Goal: Task Accomplishment & Management: Manage account settings

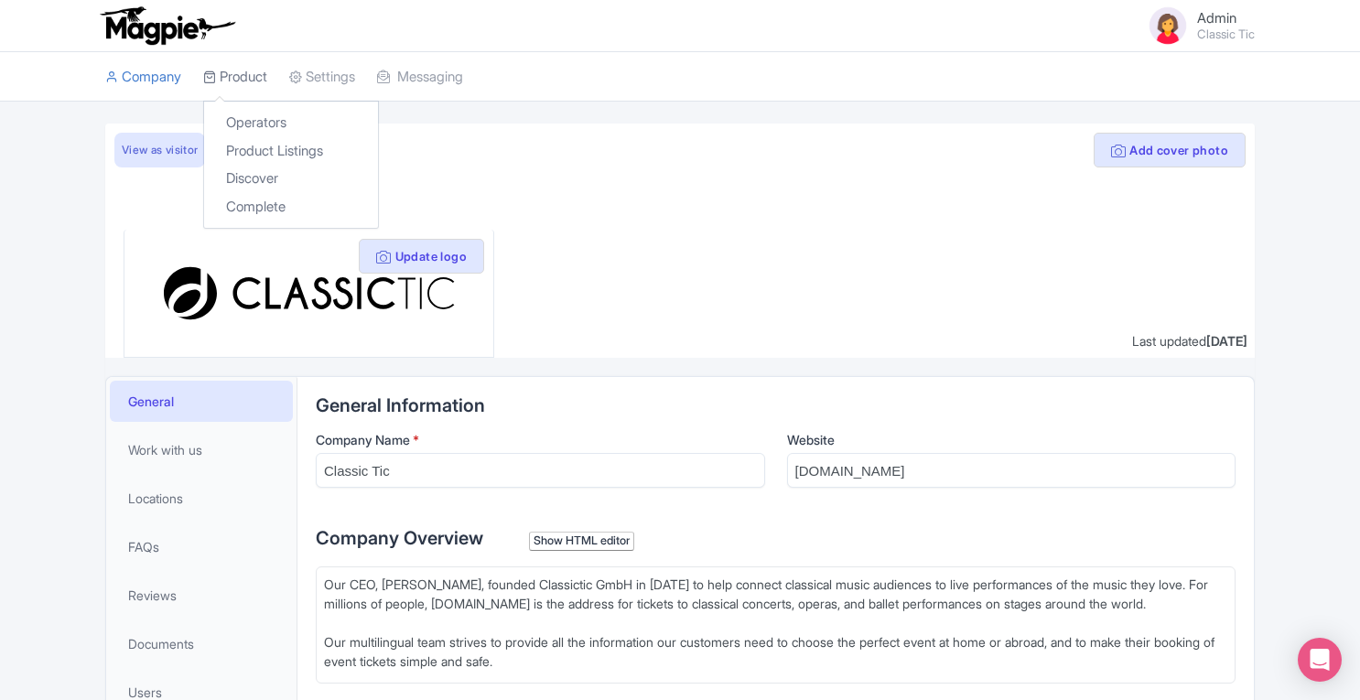
click at [256, 75] on link "Product" at bounding box center [235, 77] width 64 height 50
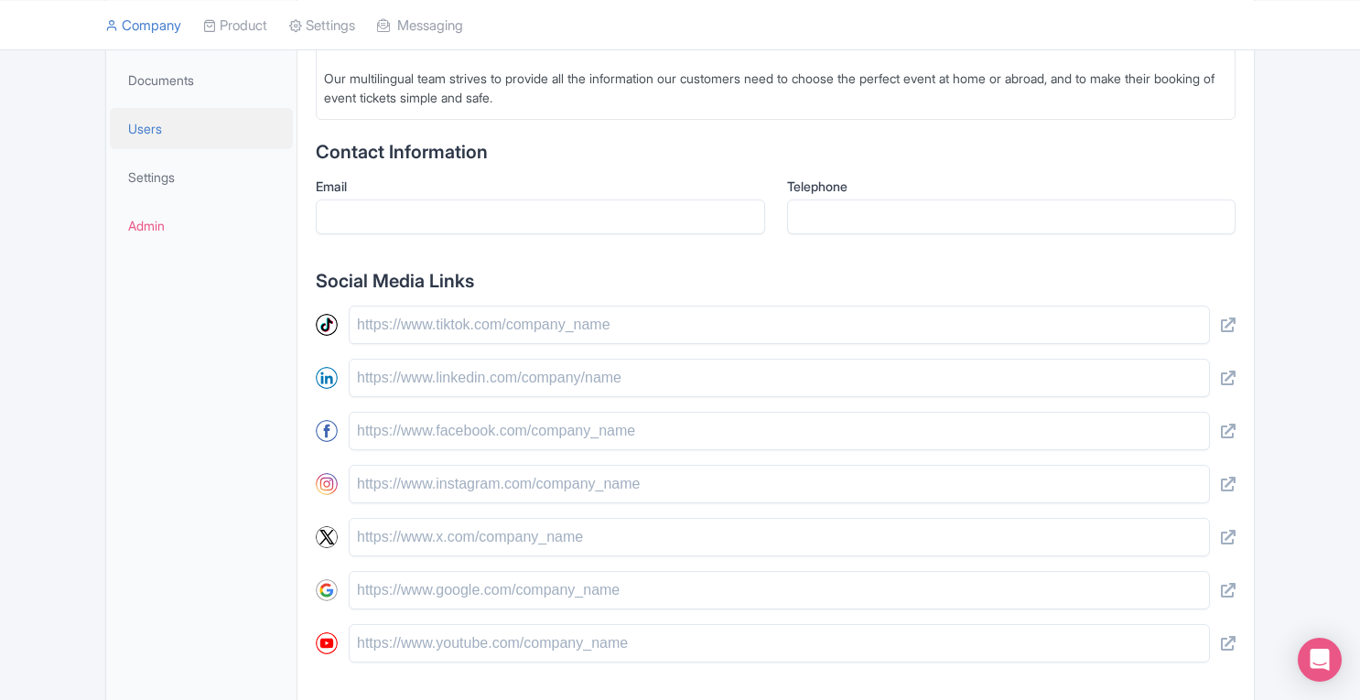
click at [152, 124] on span "Users" at bounding box center [145, 128] width 34 height 19
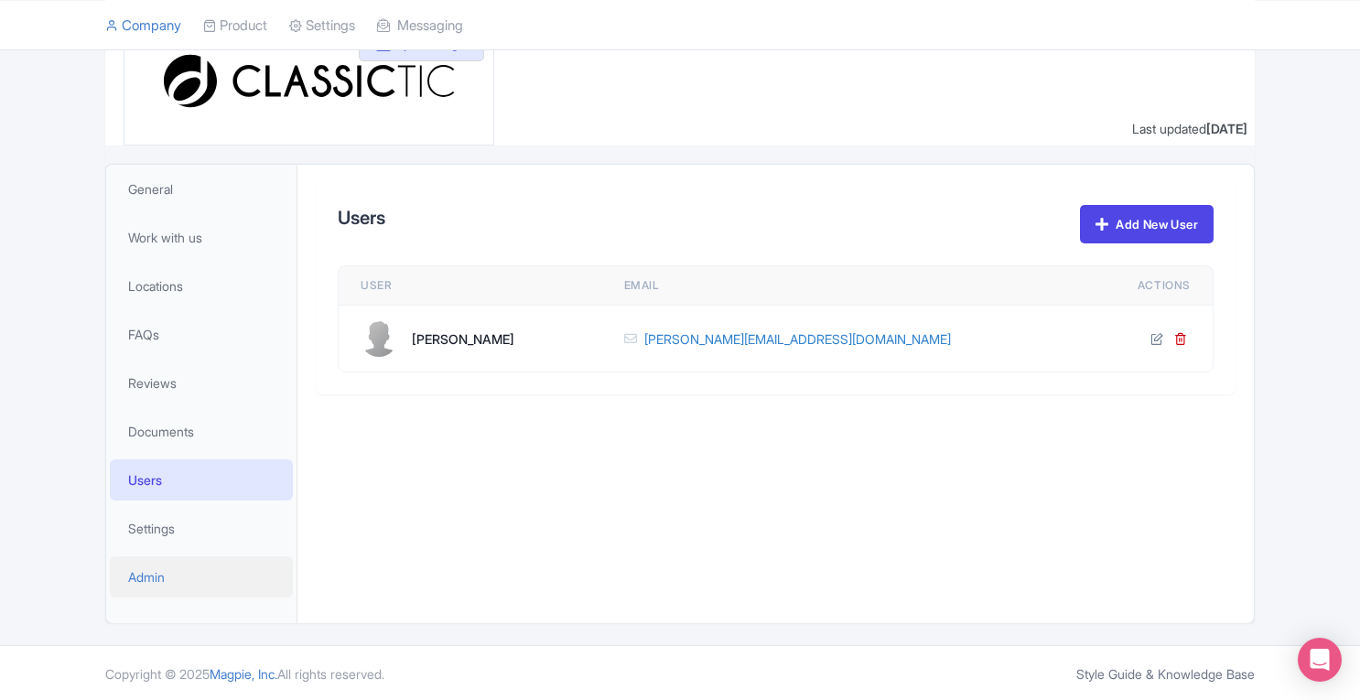
click at [154, 570] on span "Admin" at bounding box center [146, 576] width 37 height 19
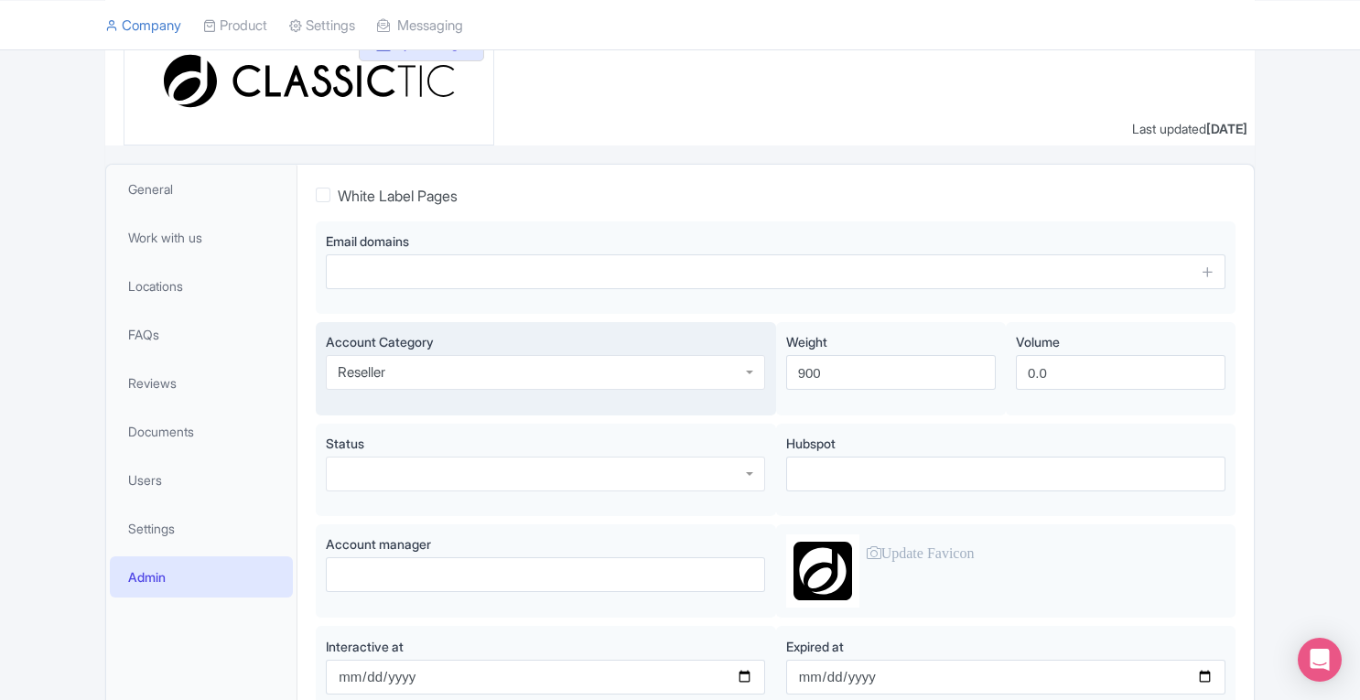
click at [690, 355] on div "Reseller" at bounding box center [545, 372] width 439 height 35
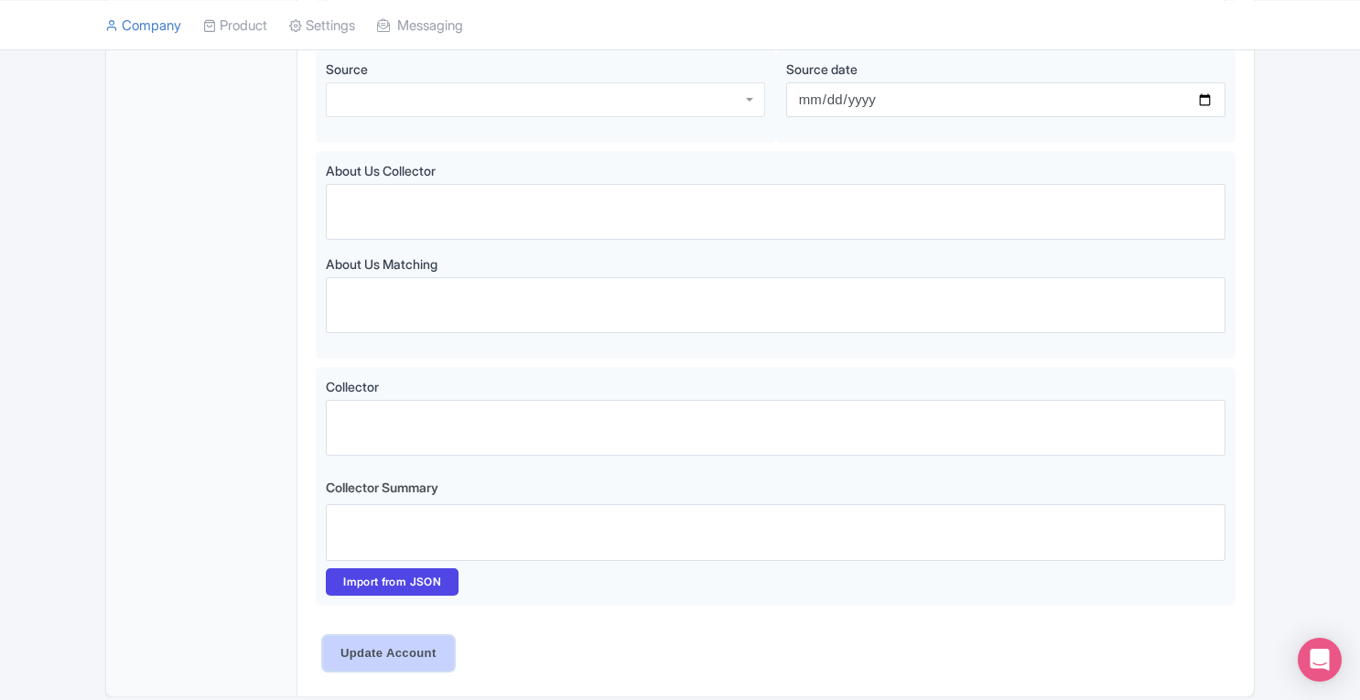
click at [398, 654] on input "Update Account" at bounding box center [388, 653] width 131 height 35
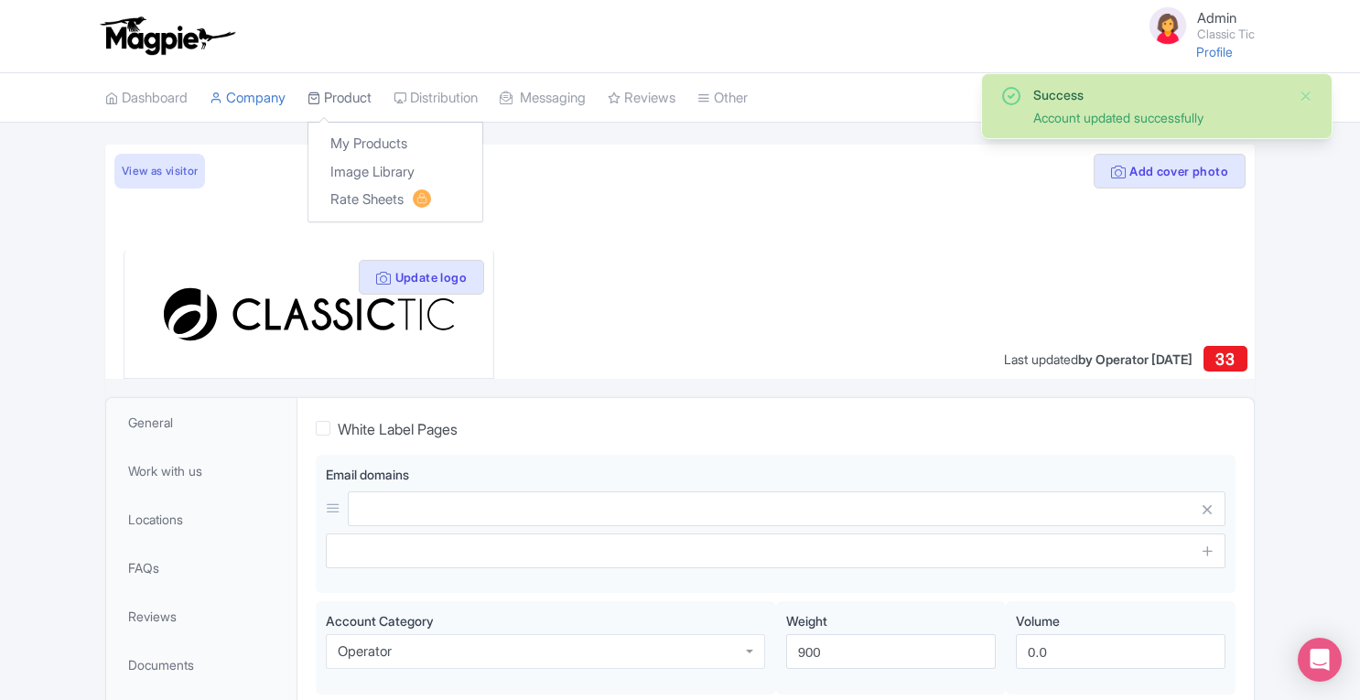
click at [361, 96] on link "Product" at bounding box center [339, 98] width 64 height 50
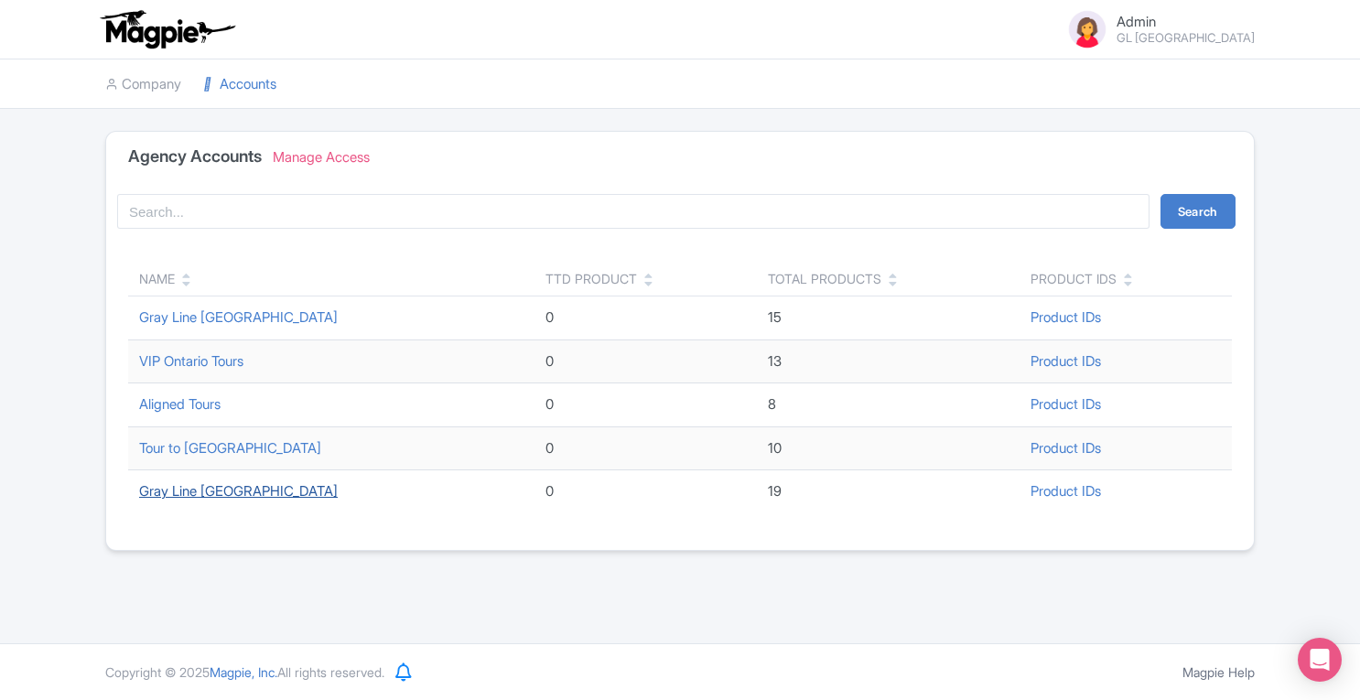
click at [227, 490] on link "Gray Line [GEOGRAPHIC_DATA]" at bounding box center [238, 490] width 199 height 17
